Goal: Information Seeking & Learning: Learn about a topic

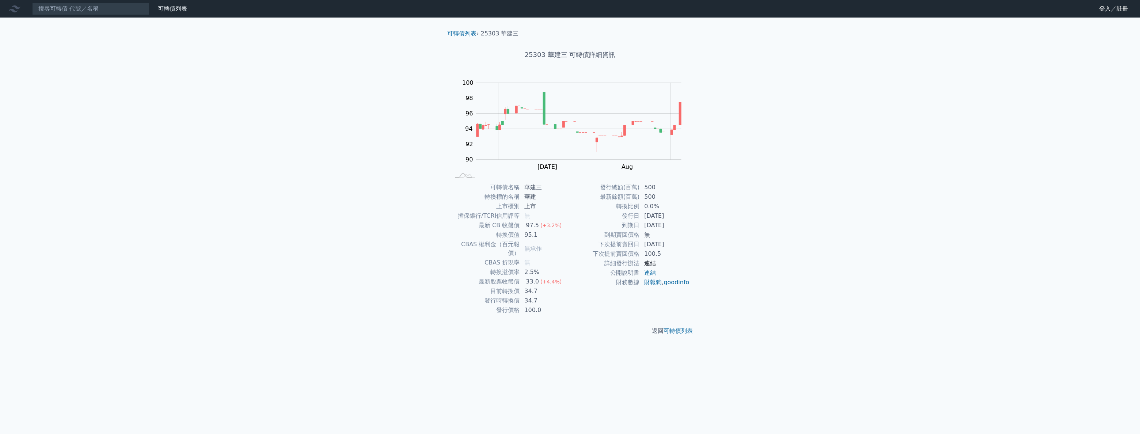
click at [650, 262] on link "連結" at bounding box center [650, 263] width 12 height 7
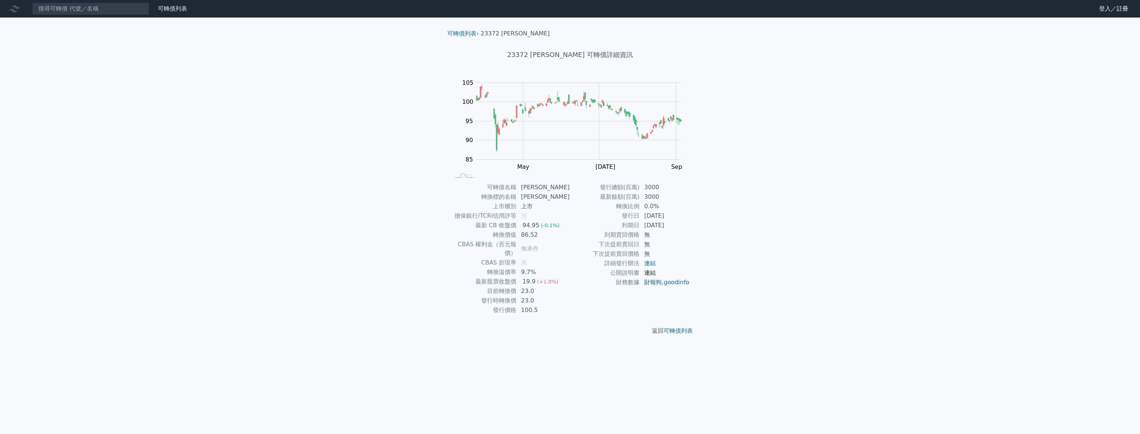
click at [647, 274] on link "連結" at bounding box center [650, 272] width 12 height 7
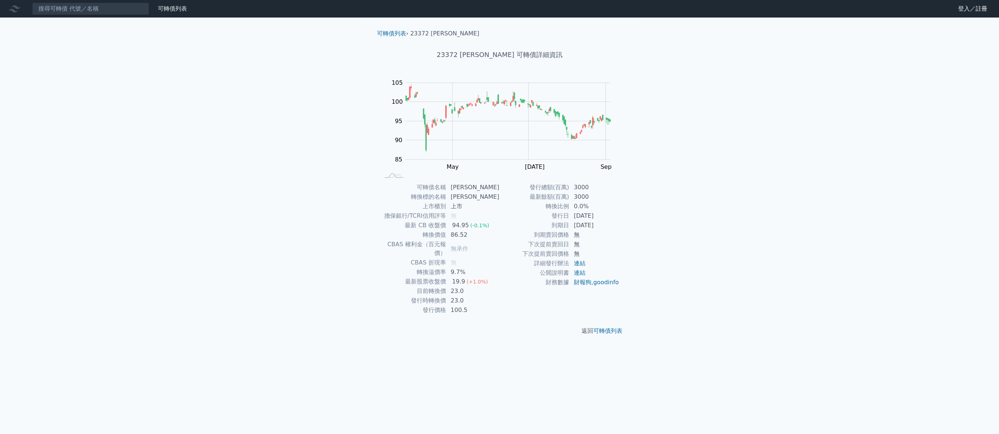
click at [250, 265] on div "可轉債列表 財務數據 可轉債列表 財務數據 登入／註冊 登入／註冊 可轉債列表 › 23372 旺宏二 23372 旺宏二 可轉債詳細資訊 Zoom Out …" at bounding box center [499, 217] width 999 height 434
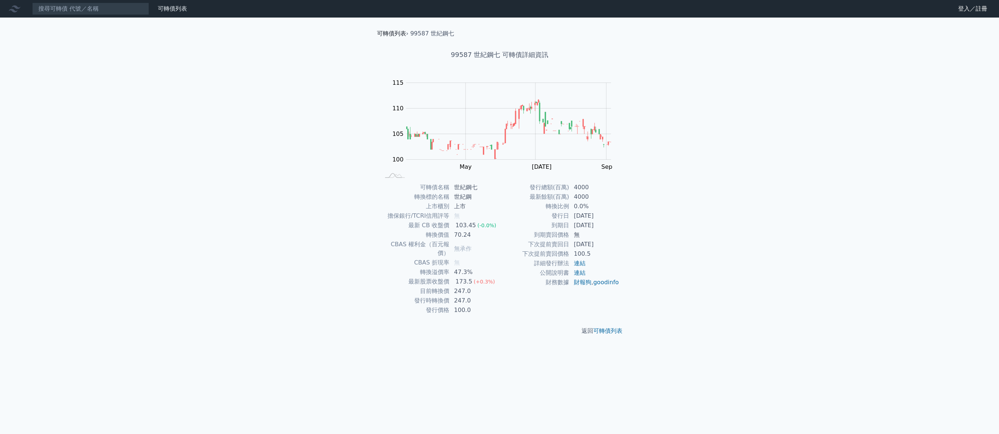
click at [389, 35] on link "可轉債列表" at bounding box center [391, 33] width 29 height 7
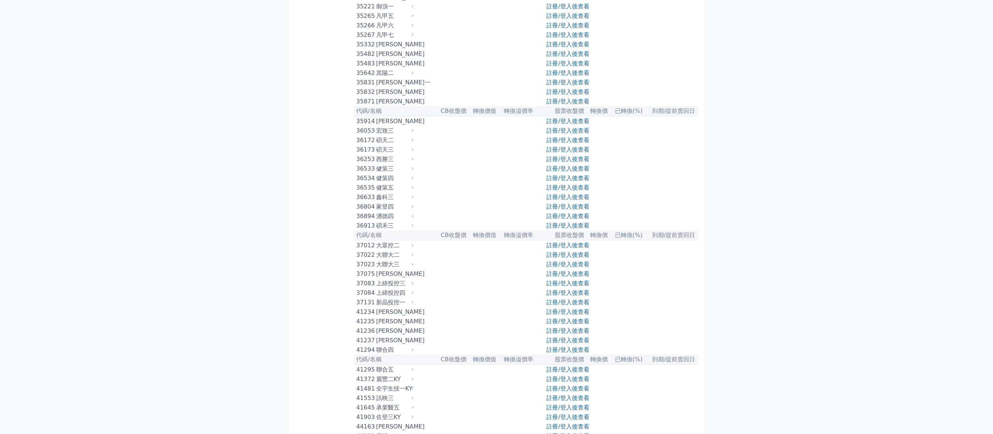
scroll to position [1827, 0]
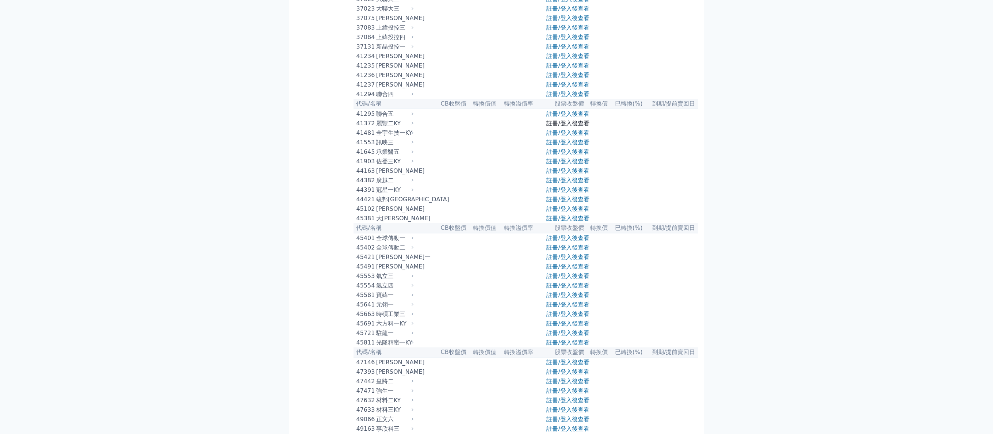
click at [582, 127] on link "註冊/登入後查看" at bounding box center [567, 123] width 43 height 7
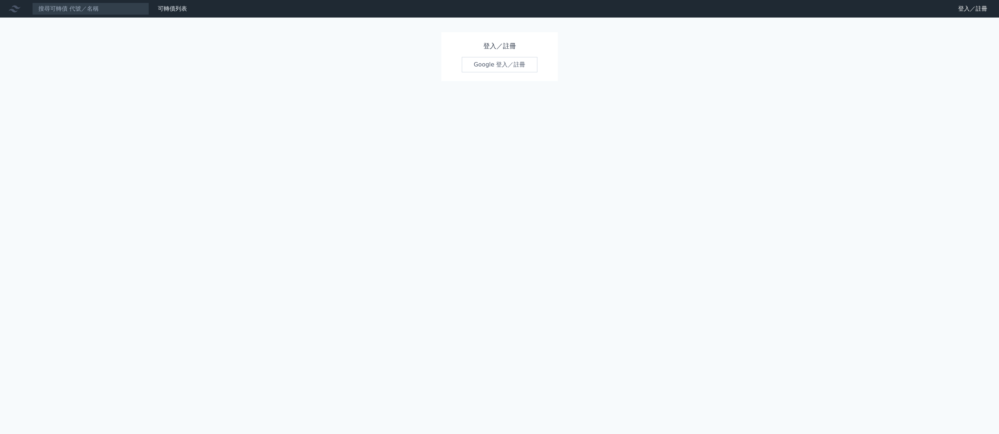
click at [498, 66] on link "Google 登入／註冊" at bounding box center [500, 64] width 76 height 15
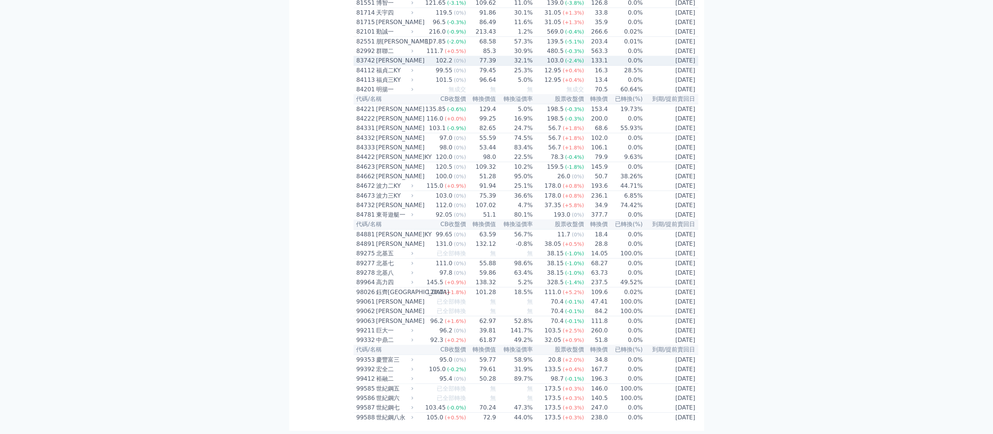
scroll to position [3870, 0]
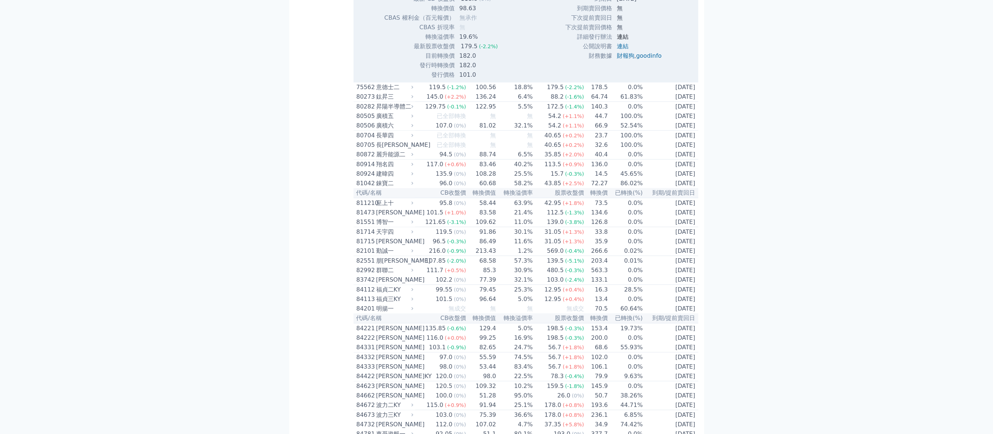
click at [620, 40] on link "連結" at bounding box center [623, 36] width 12 height 7
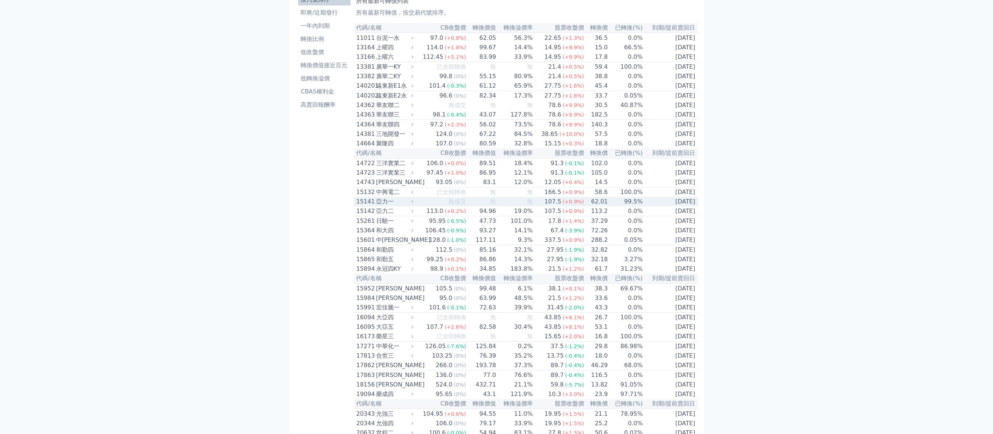
scroll to position [34, 0]
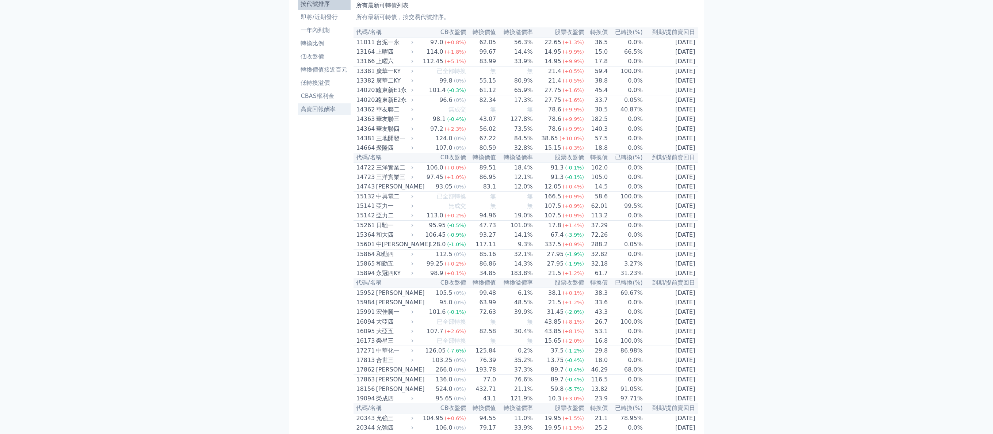
click at [321, 107] on li "高賣回報酬率" at bounding box center [324, 109] width 53 height 9
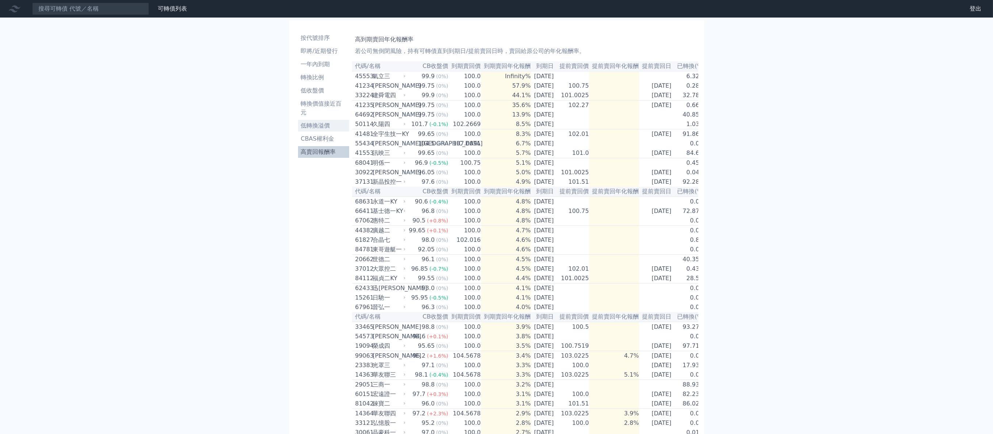
click at [317, 127] on li "低轉換溢價" at bounding box center [324, 125] width 52 height 9
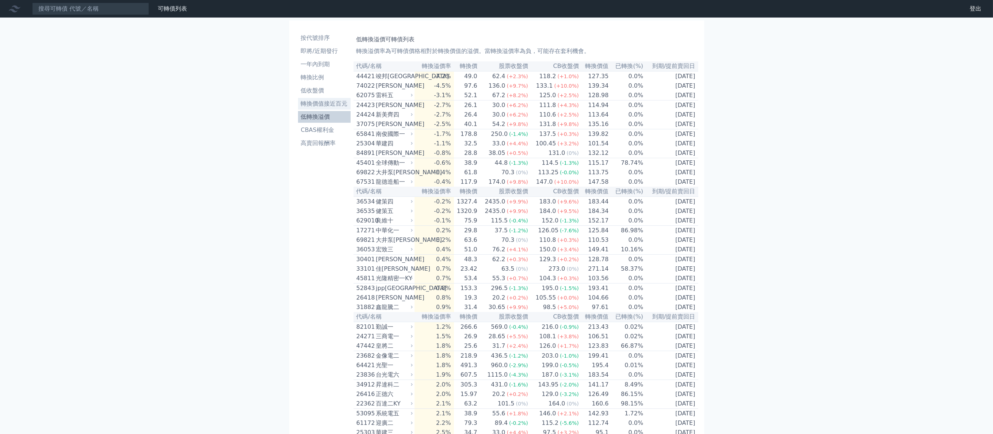
click at [331, 106] on li "轉換價值接近百元" at bounding box center [324, 103] width 53 height 9
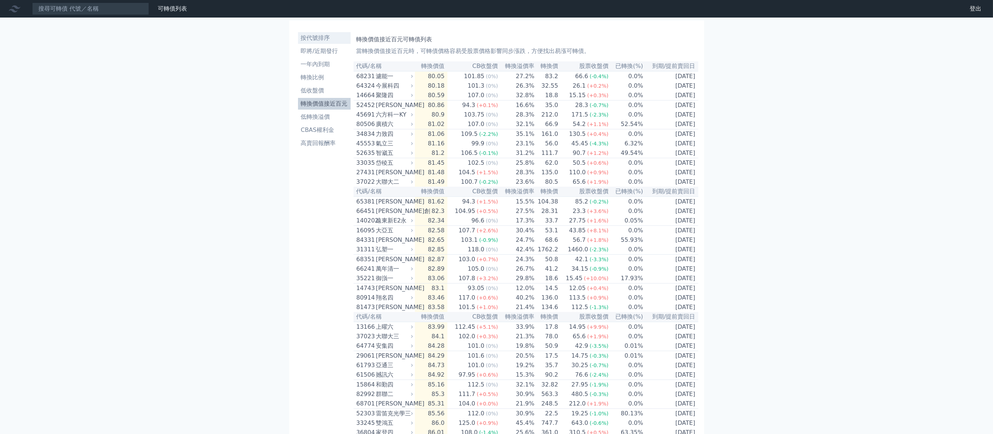
click at [320, 37] on li "按代號排序" at bounding box center [324, 38] width 53 height 9
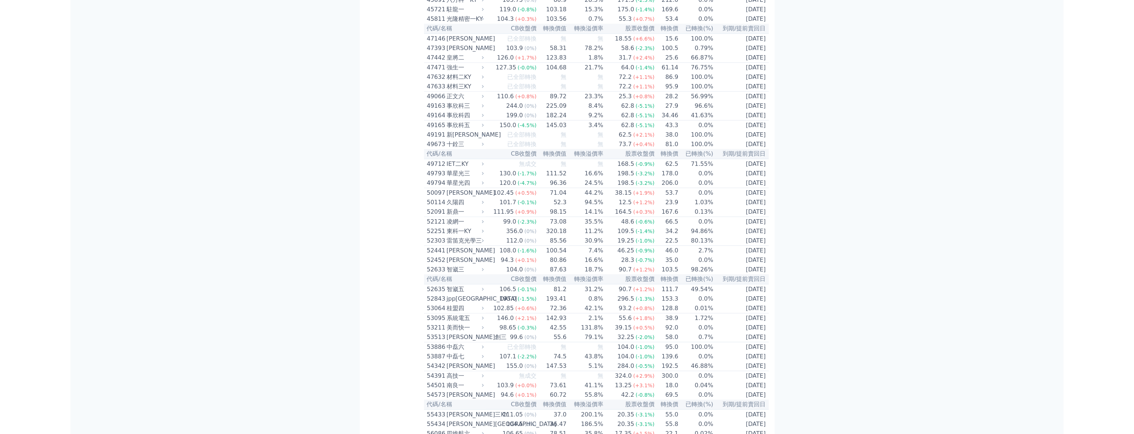
scroll to position [615, 0]
